Goal: Information Seeking & Learning: Learn about a topic

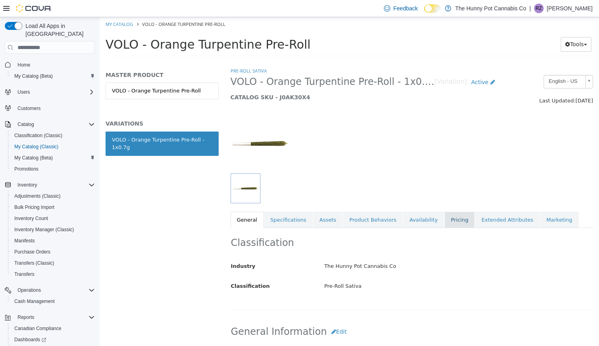
click at [445, 223] on link "Pricing" at bounding box center [460, 220] width 30 height 17
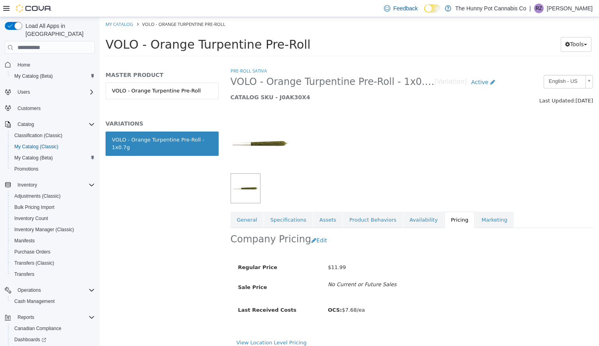
scroll to position [6, 0]
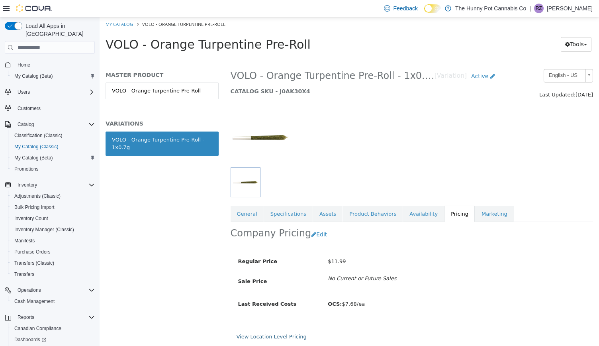
click at [272, 336] on link "View Location Level Pricing" at bounding box center [272, 336] width 70 height 6
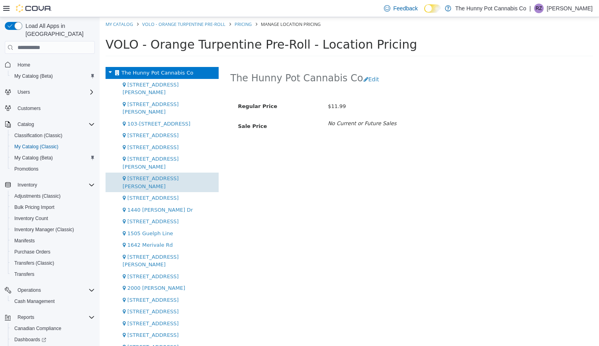
scroll to position [284, 0]
